Goal: Task Accomplishment & Management: Manage account settings

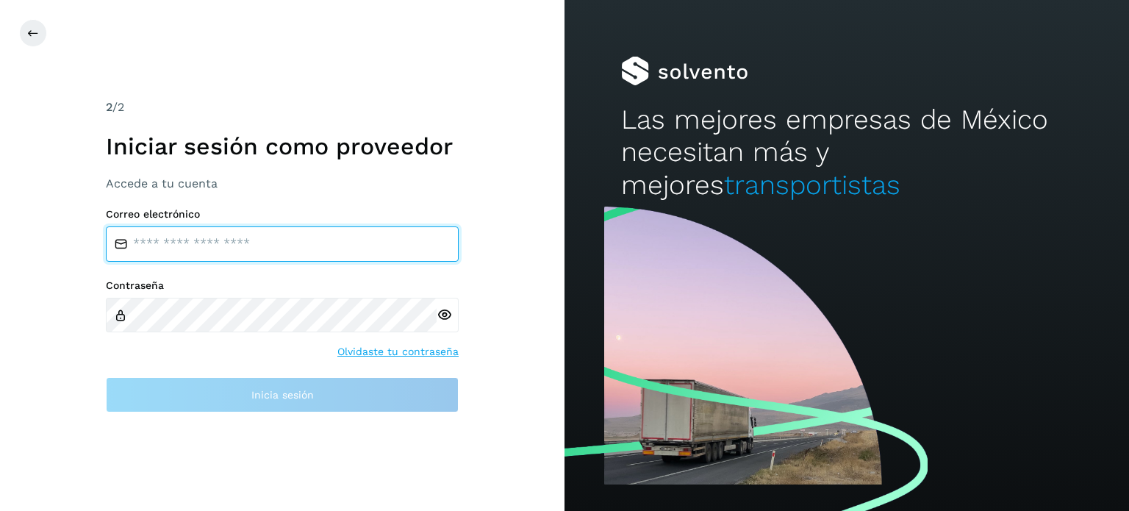
type input "**********"
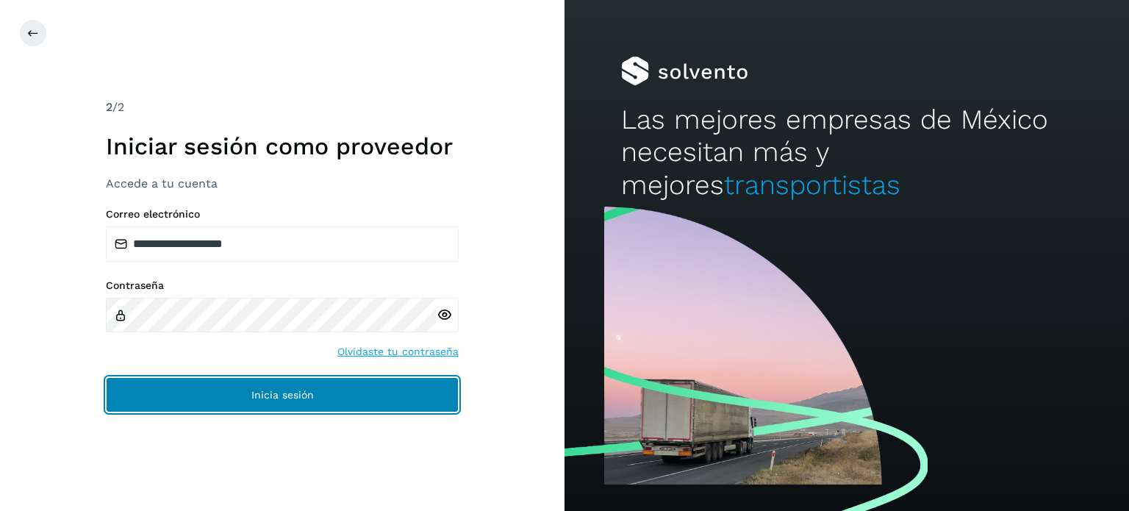
click at [390, 396] on button "Inicia sesión" at bounding box center [282, 394] width 353 height 35
click at [259, 379] on button "Inicia sesión" at bounding box center [282, 394] width 353 height 35
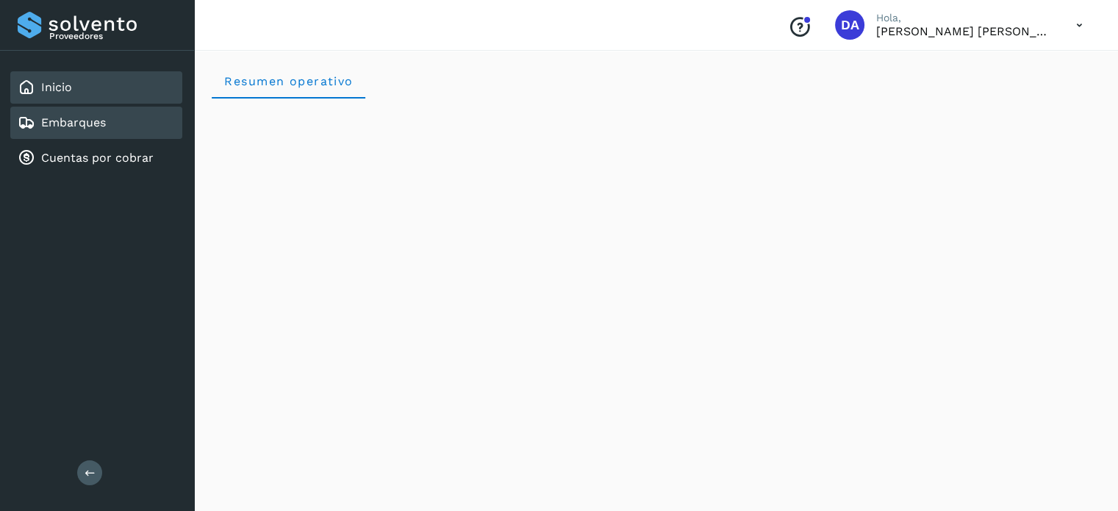
click at [108, 130] on div "Embarques" at bounding box center [96, 123] width 172 height 32
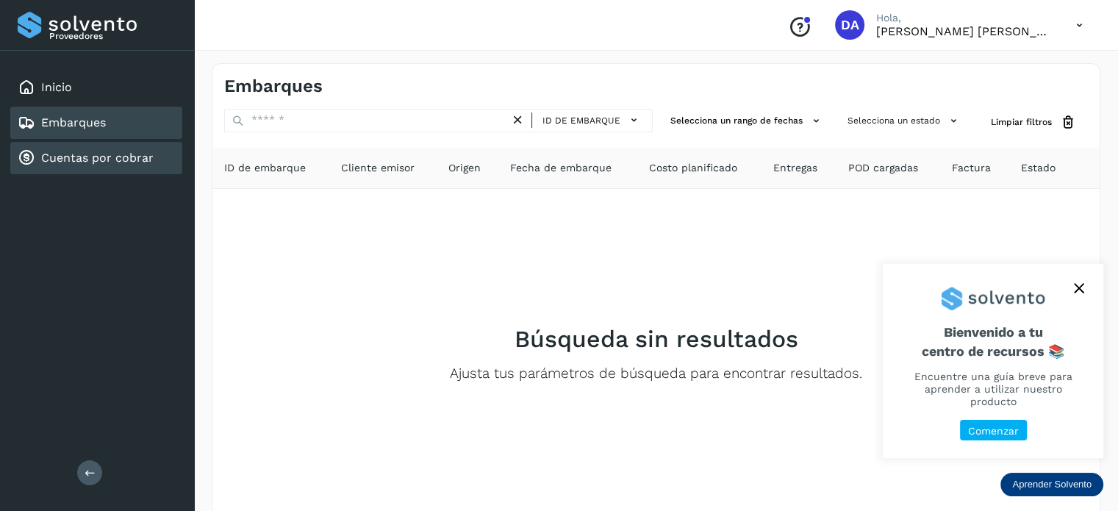
click at [109, 157] on link "Cuentas por cobrar" at bounding box center [97, 158] width 112 height 14
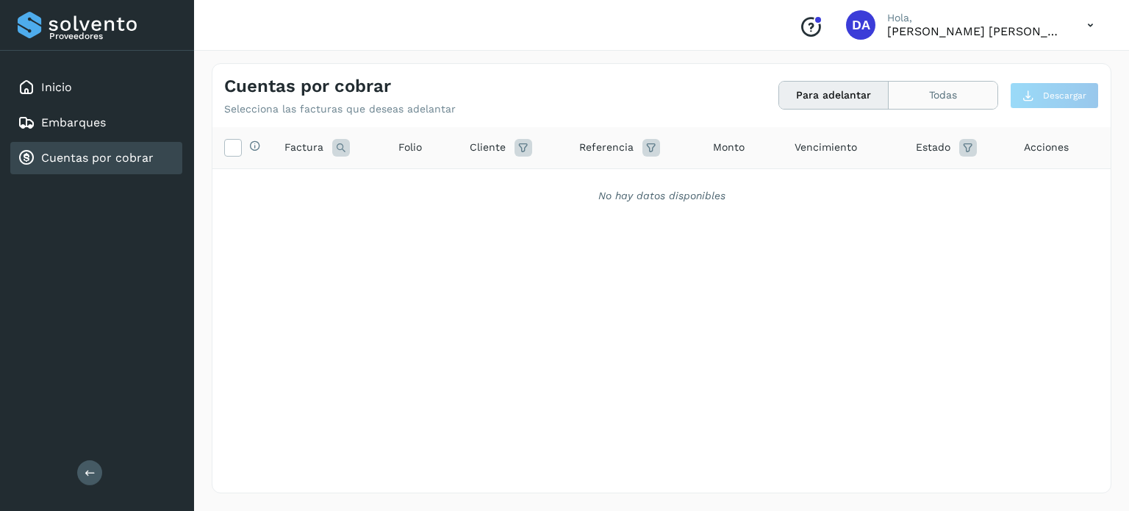
click at [905, 99] on button "Todas" at bounding box center [942, 95] width 109 height 27
